Goal: Task Accomplishment & Management: Understand process/instructions

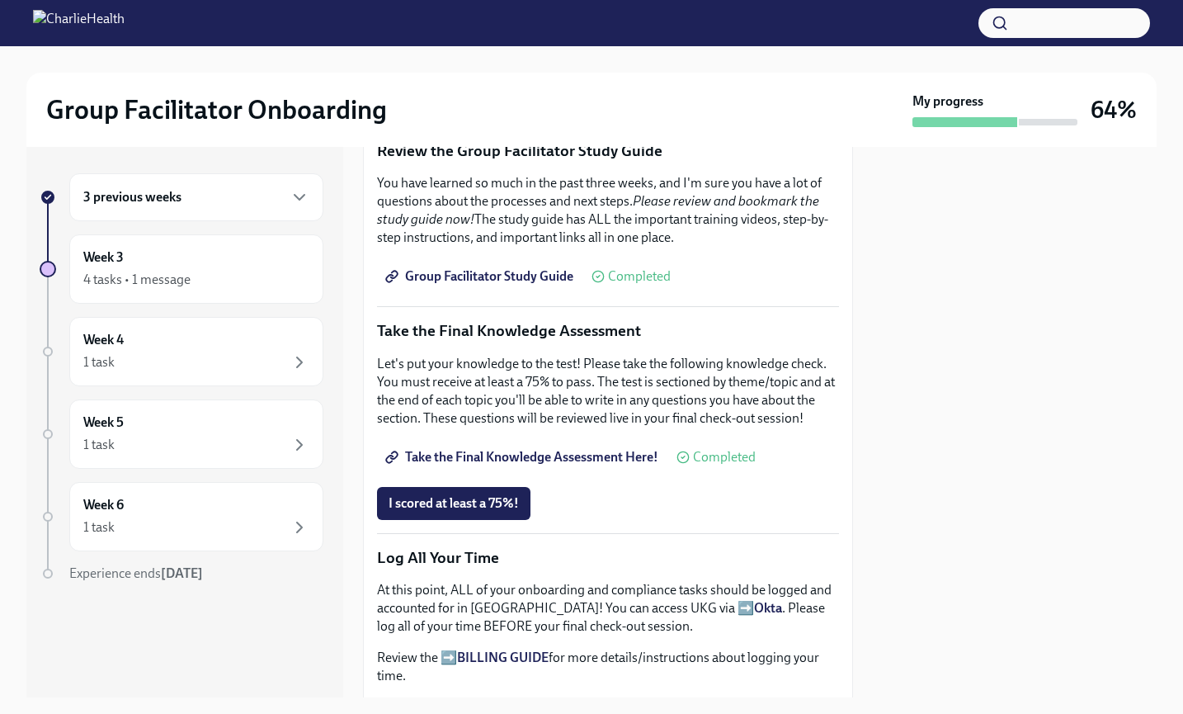
scroll to position [722, 0]
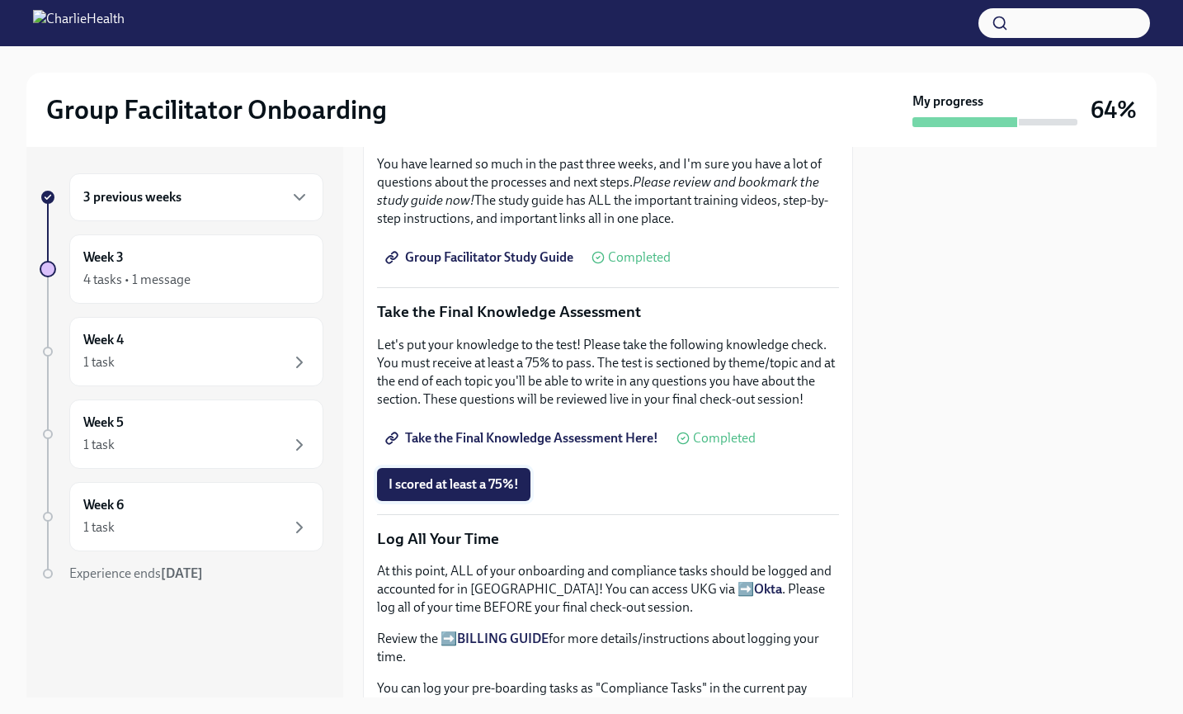
click at [436, 478] on span "I scored at least a 75%!" at bounding box center [454, 484] width 130 height 17
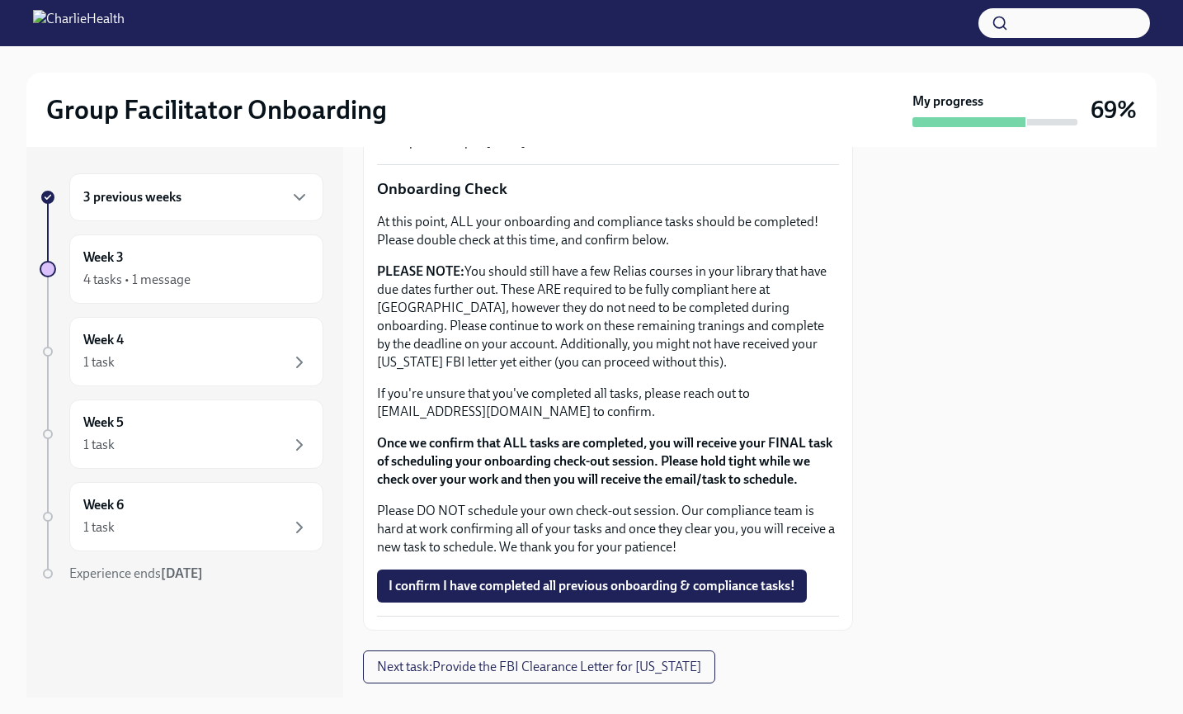
scroll to position [1362, 0]
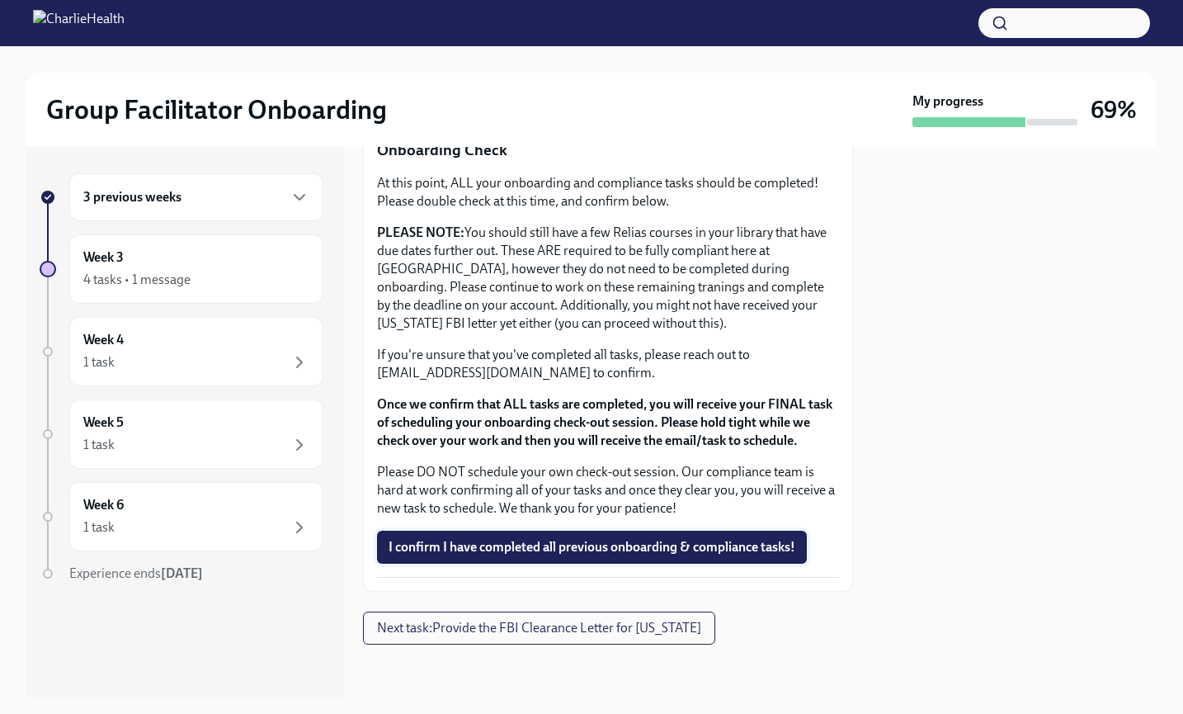
click at [418, 549] on span "I confirm I have completed all previous onboarding & compliance tasks!" at bounding box center [592, 547] width 407 height 17
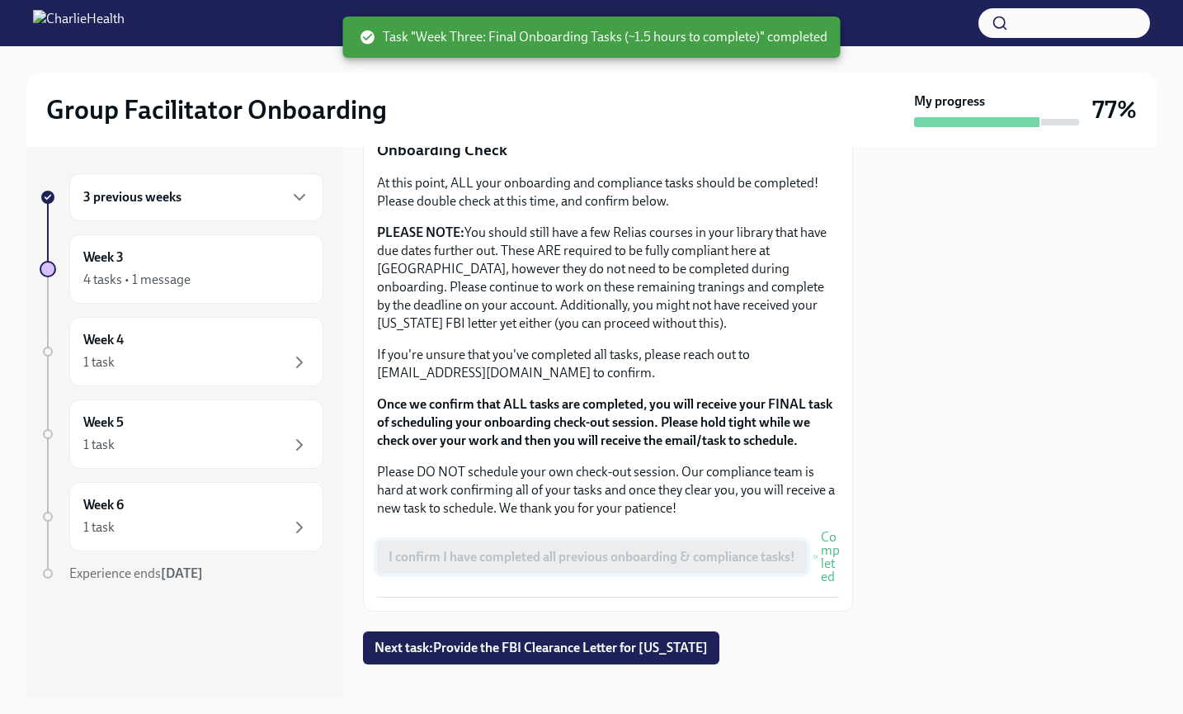
scroll to position [1381, 0]
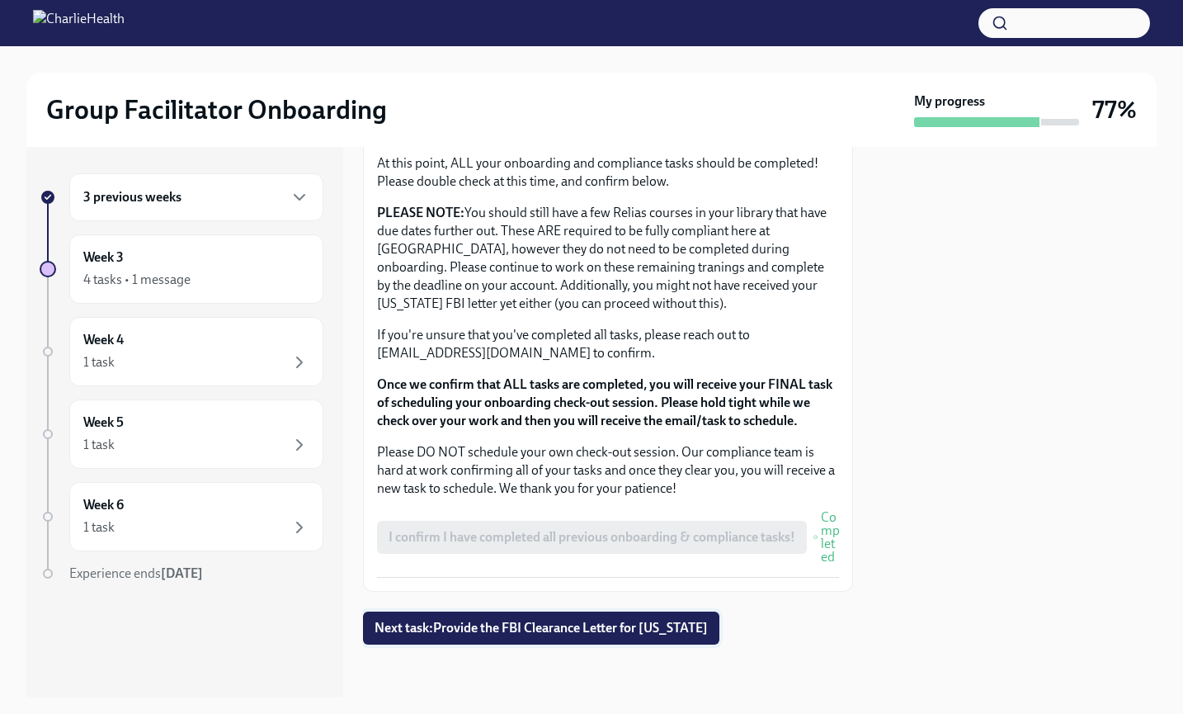
click at [501, 626] on span "Next task : Provide the FBI Clearance Letter for [US_STATE]" at bounding box center [541, 628] width 333 height 17
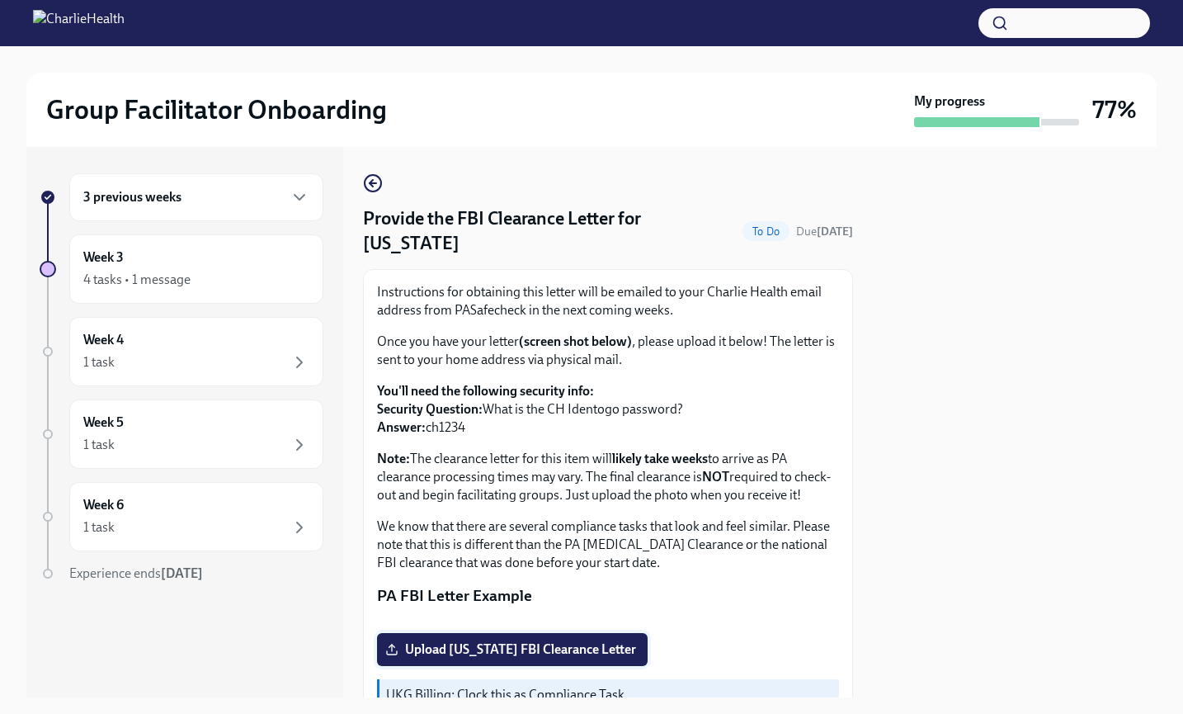
scroll to position [248, 0]
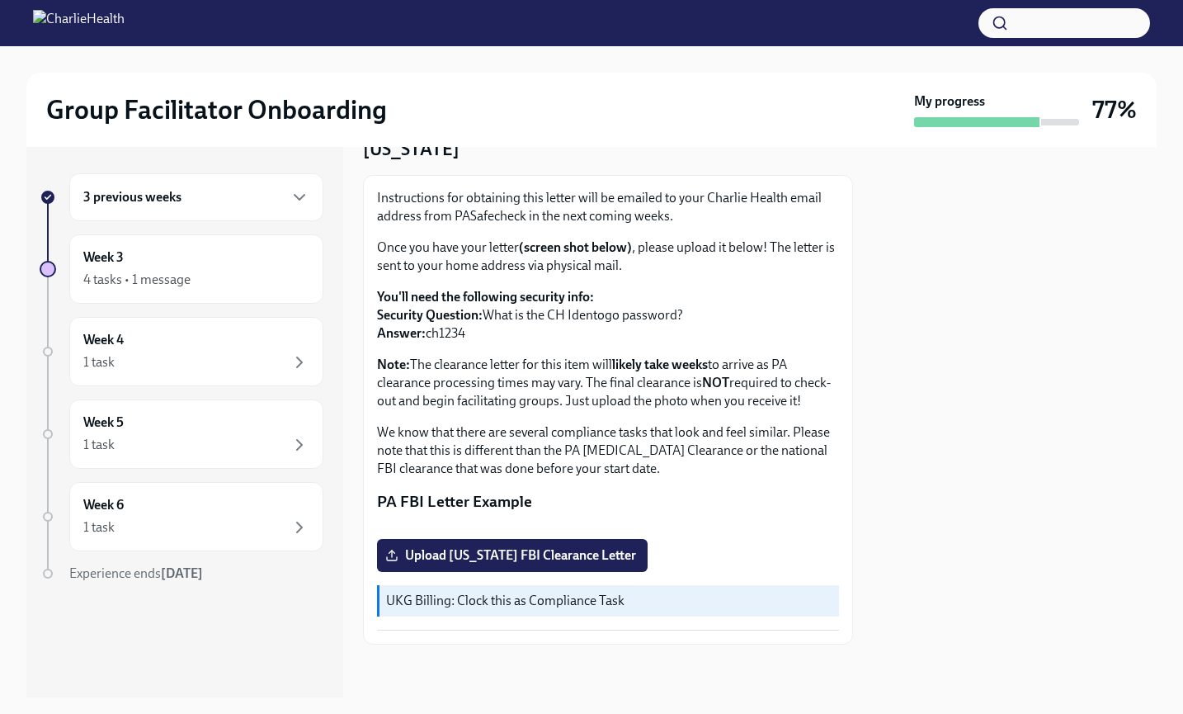
click at [482, 602] on p "UKG Billing: Clock this as Compliance Task" at bounding box center [609, 601] width 446 height 18
click at [304, 200] on icon "button" at bounding box center [300, 197] width 20 height 20
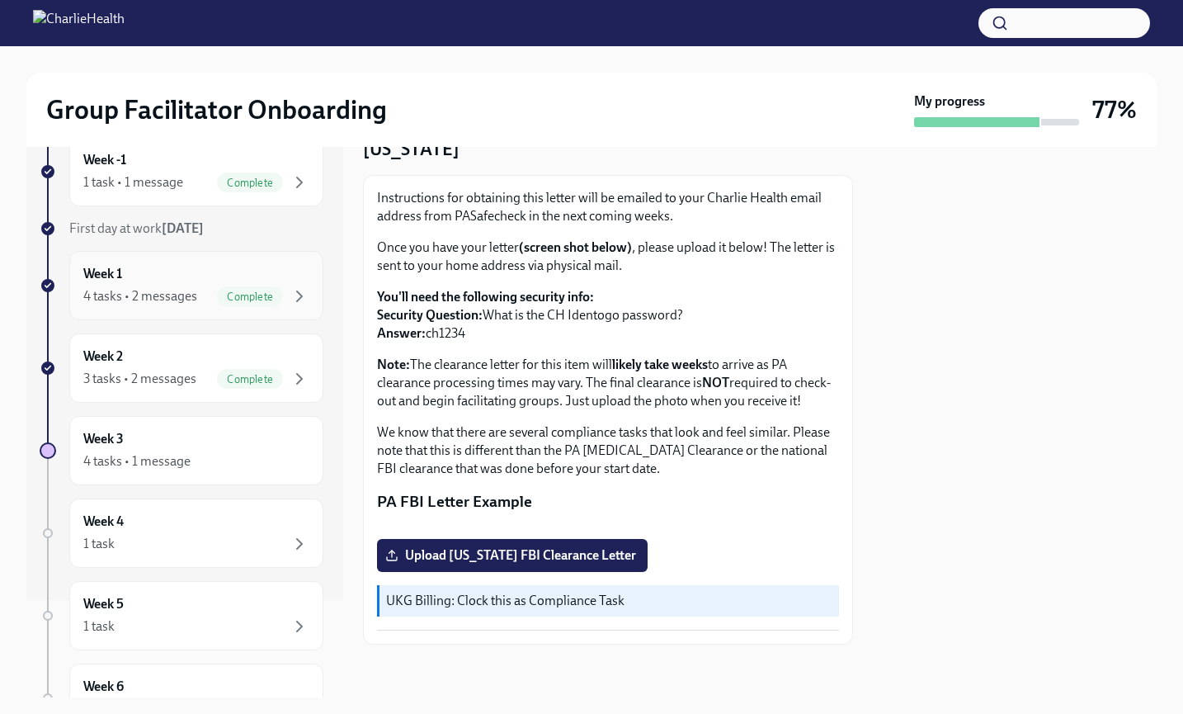
scroll to position [114, 0]
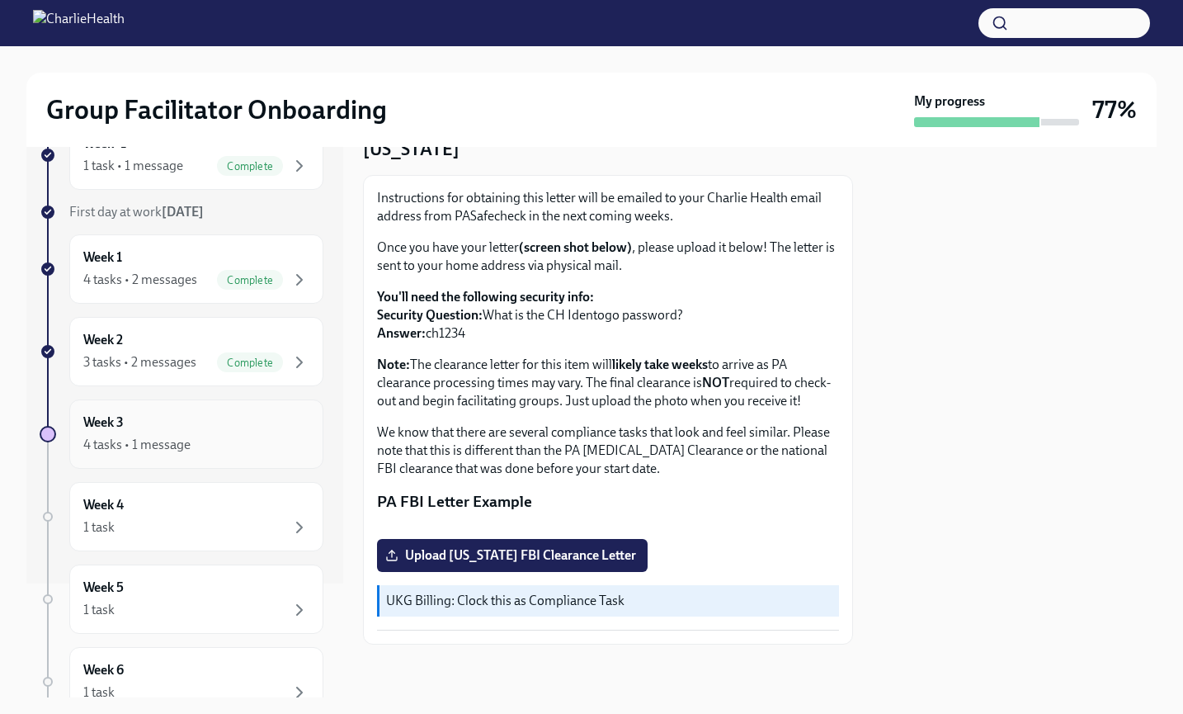
click at [232, 414] on div "Week 3 4 tasks • 1 message" at bounding box center [196, 433] width 226 height 41
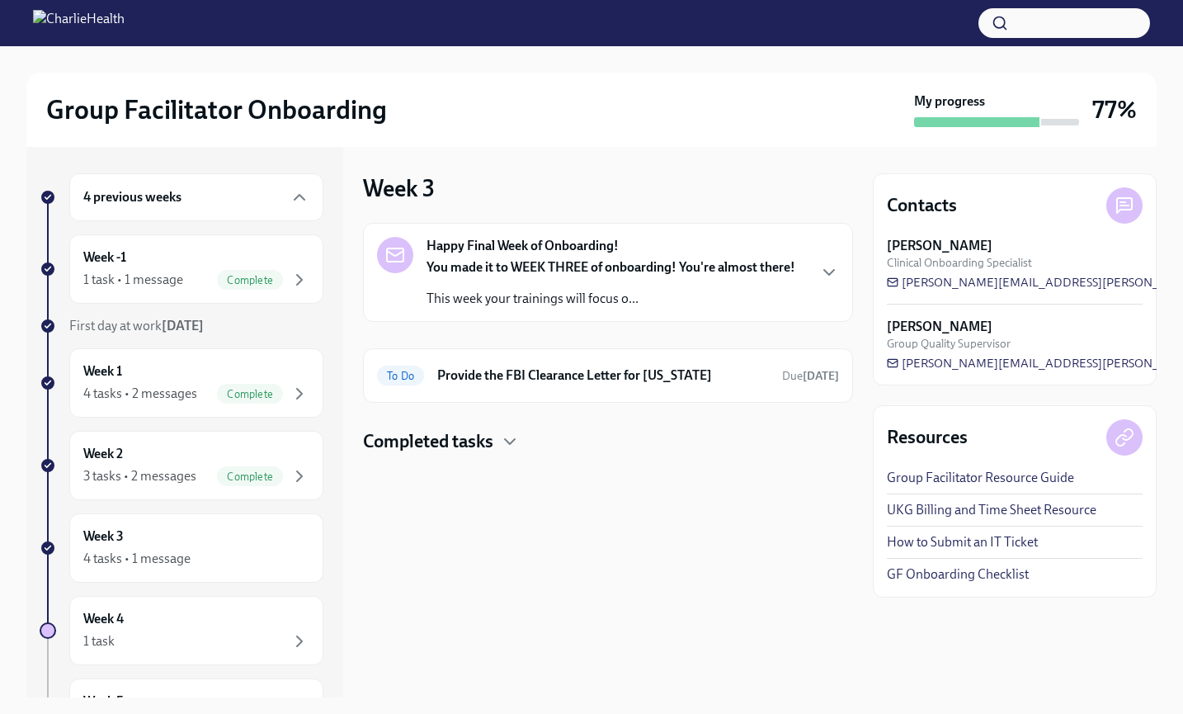
click at [422, 446] on h4 "Completed tasks" at bounding box center [428, 441] width 130 height 25
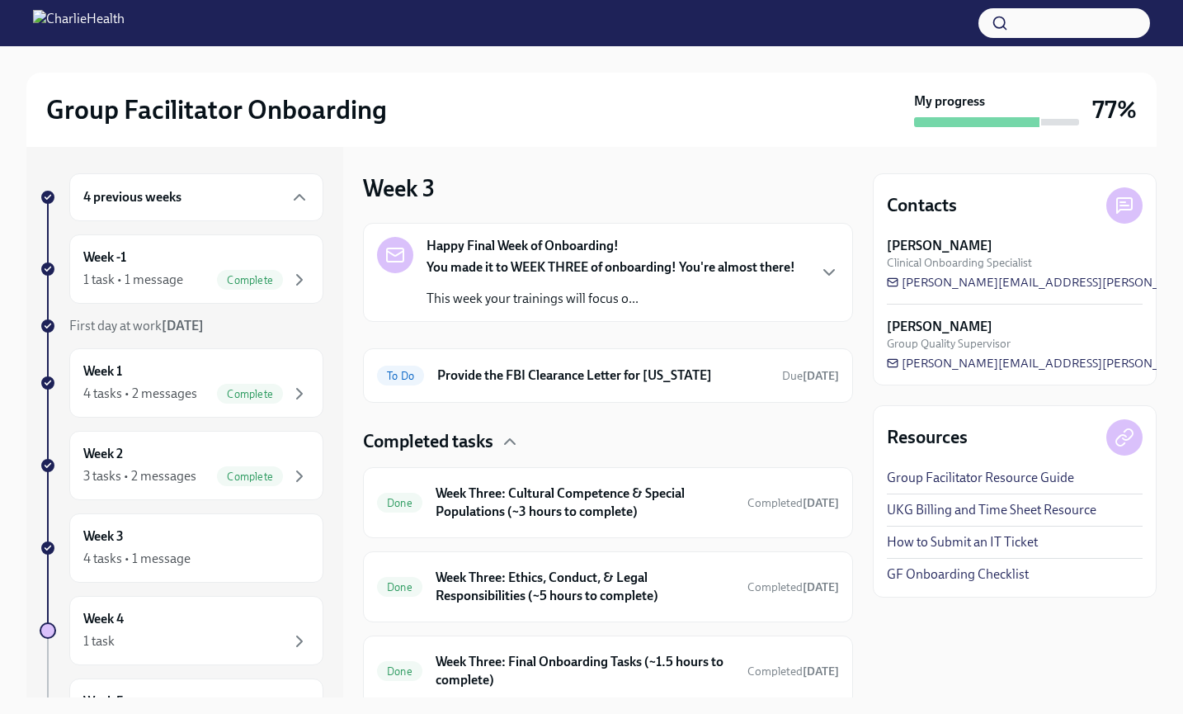
click at [569, 252] on strong "Happy Final Week of Onboarding!" at bounding box center [523, 246] width 192 height 18
